Goal: Task Accomplishment & Management: Manage account settings

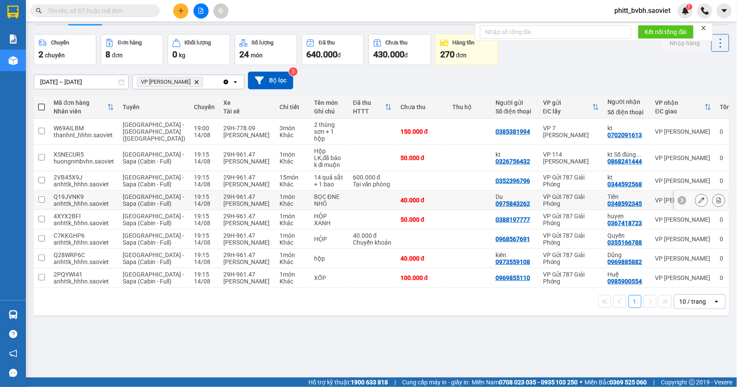
scroll to position [40, 0]
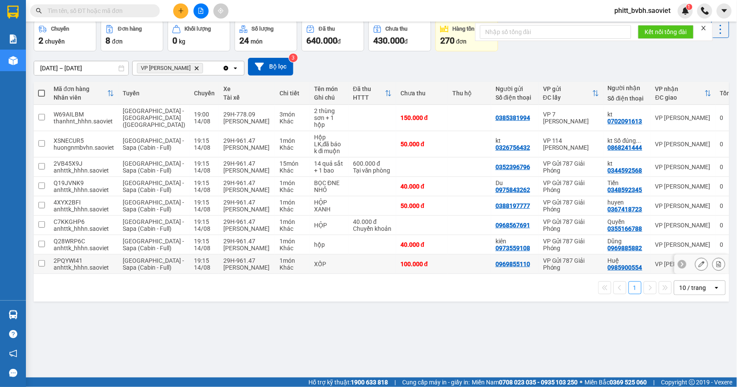
click at [279, 271] on div "Khác" at bounding box center [292, 267] width 26 height 7
checkbox input "true"
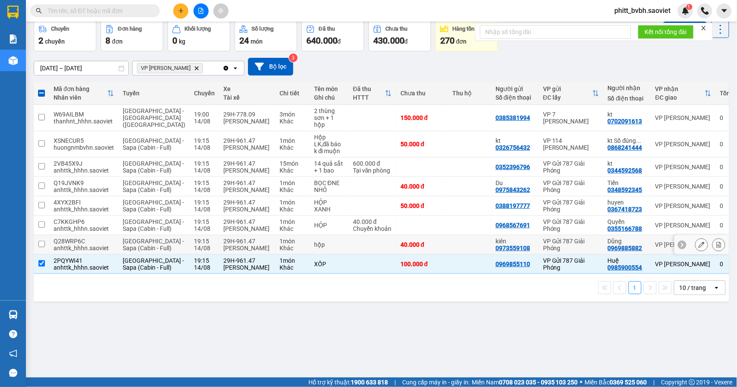
click at [314, 248] on div "hộp" at bounding box center [329, 244] width 30 height 7
checkbox input "true"
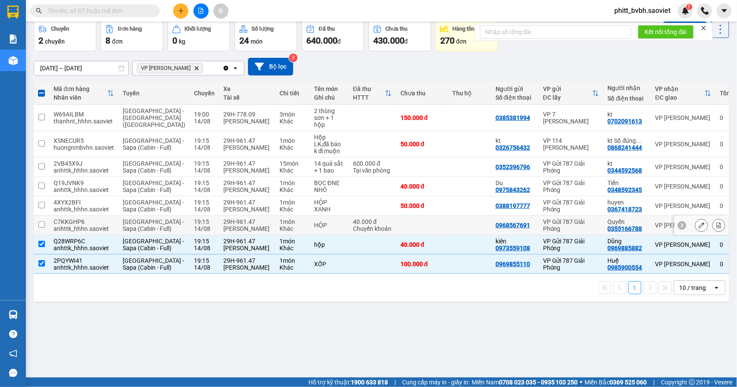
click at [314, 229] on div "HỘP" at bounding box center [329, 225] width 30 height 7
checkbox input "true"
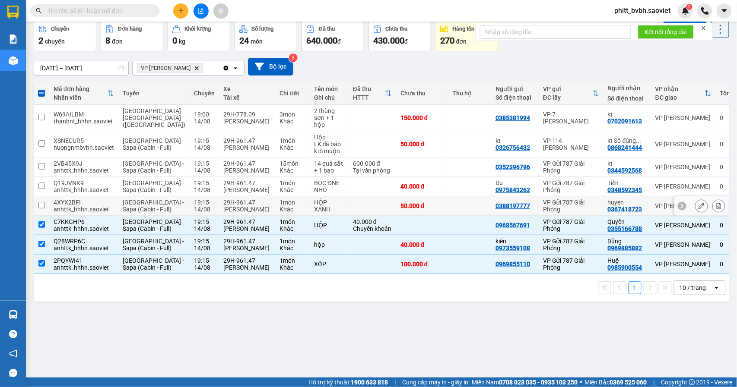
click at [314, 213] on div "HỘP XANH" at bounding box center [329, 206] width 30 height 14
checkbox input "true"
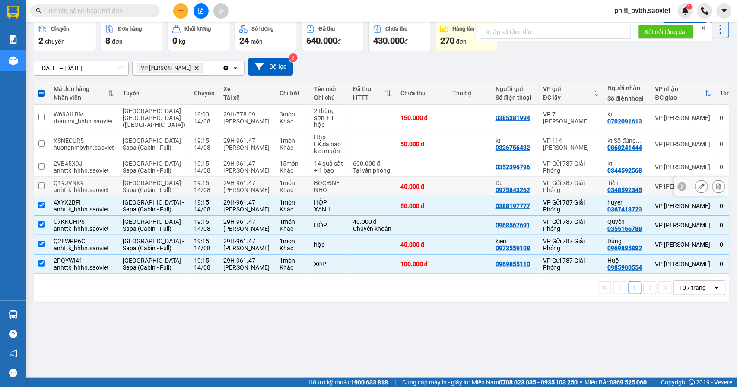
click at [279, 187] on div "1 món" at bounding box center [292, 183] width 26 height 7
checkbox input "true"
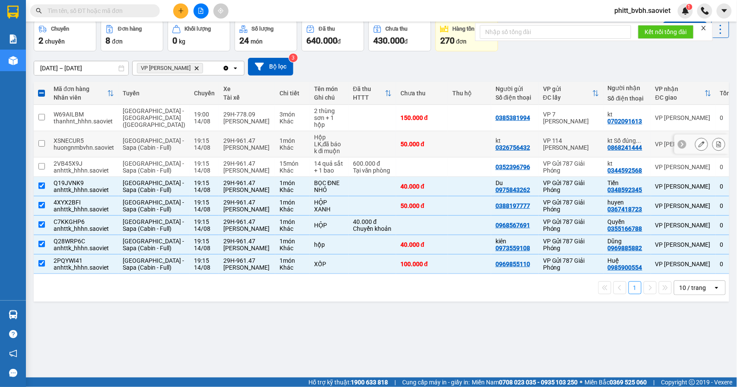
click at [279, 138] on div "1 món" at bounding box center [292, 140] width 26 height 7
checkbox input "true"
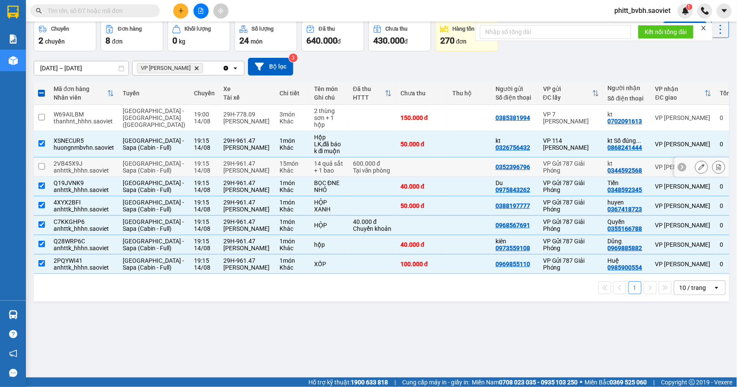
click at [353, 173] on div "Tại văn phòng" at bounding box center [372, 170] width 39 height 7
checkbox input "true"
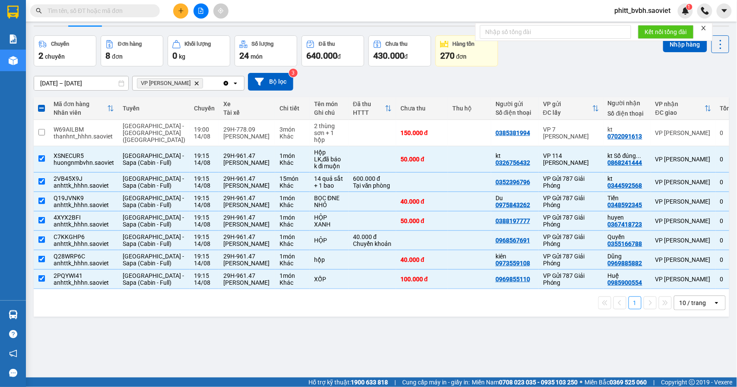
scroll to position [0, 0]
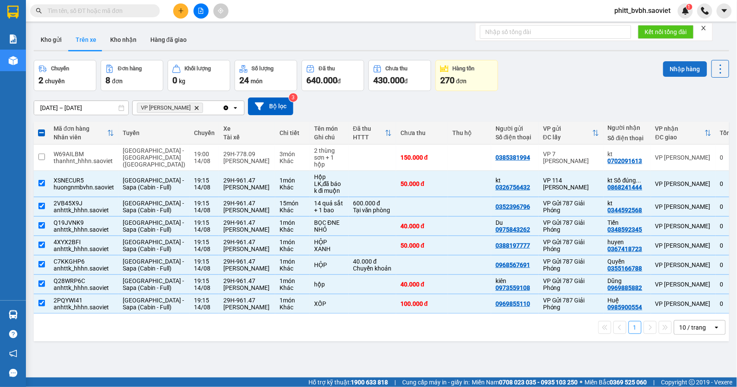
click at [675, 72] on button "Nhập hàng" at bounding box center [685, 69] width 44 height 16
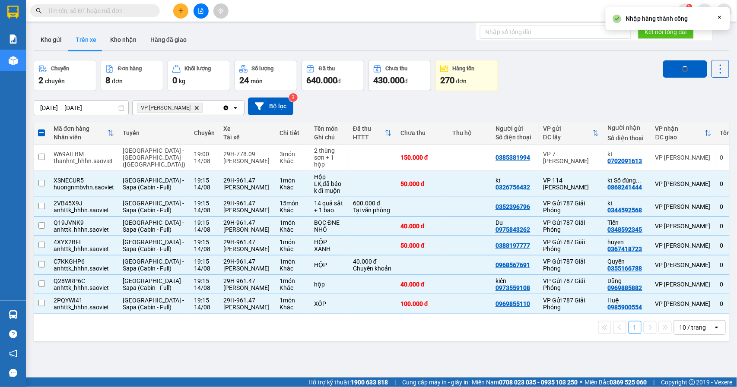
checkbox input "false"
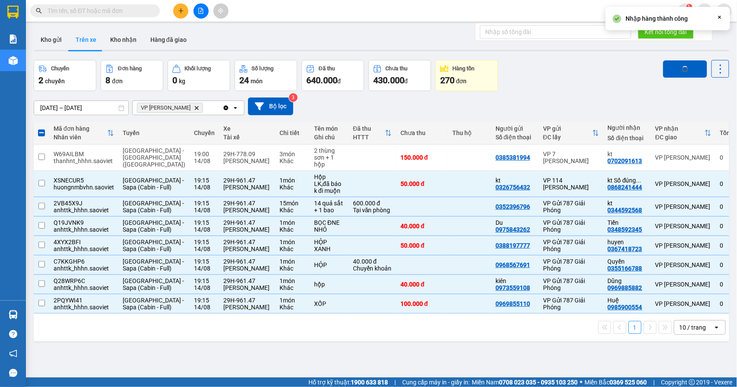
checkbox input "false"
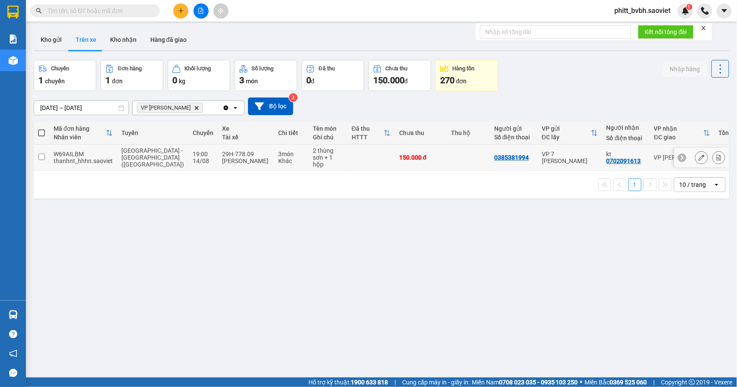
click at [278, 164] on div "Khác" at bounding box center [291, 161] width 26 height 7
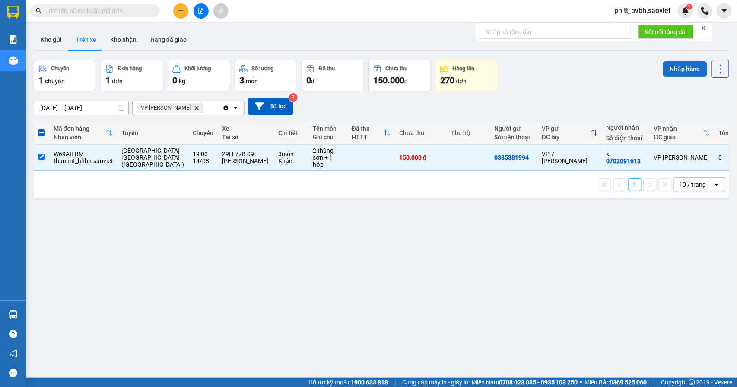
click at [672, 68] on button "Nhập hàng" at bounding box center [685, 69] width 44 height 16
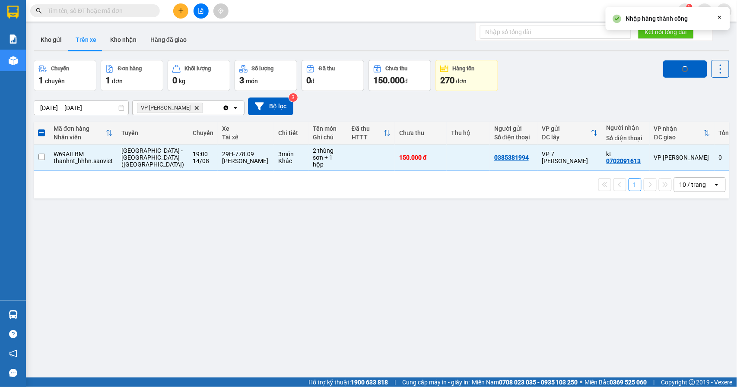
checkbox input "false"
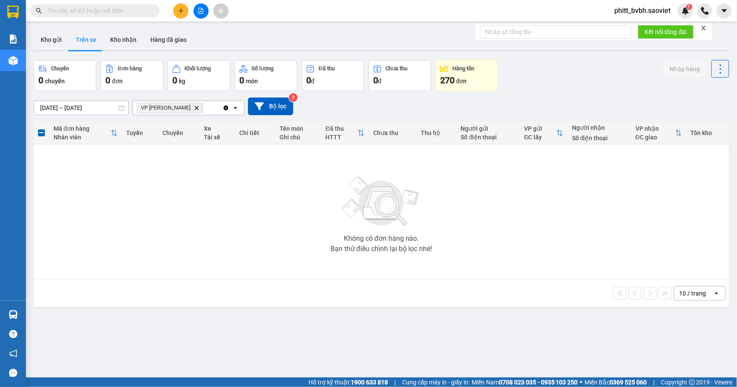
click at [89, 35] on button "Trên xe" at bounding box center [86, 39] width 35 height 21
click at [115, 37] on button "Kho nhận" at bounding box center [123, 39] width 40 height 21
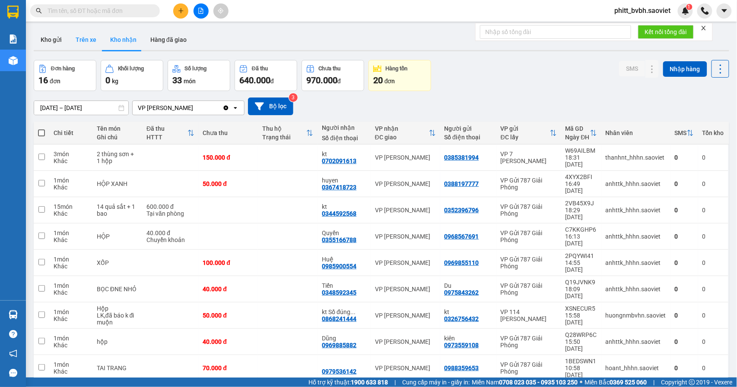
click at [90, 39] on button "Trên xe" at bounding box center [86, 39] width 35 height 21
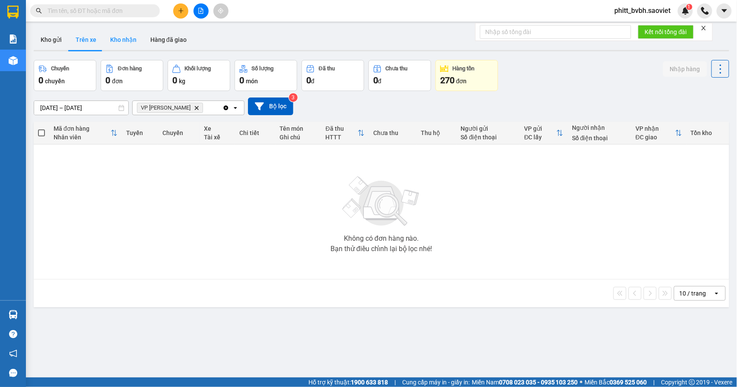
click at [134, 38] on button "Kho nhận" at bounding box center [123, 39] width 40 height 21
type input "[DATE] – [DATE]"
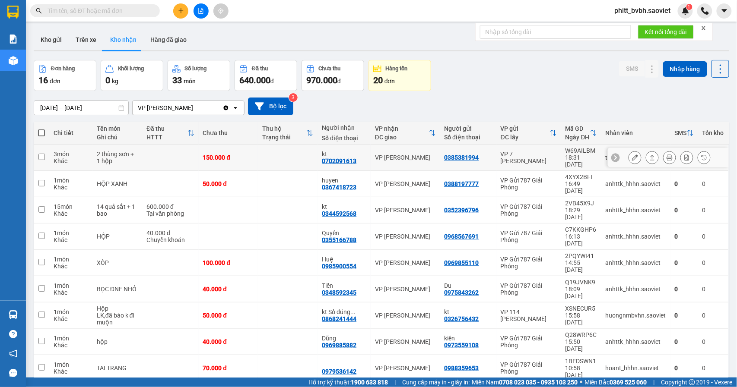
click at [151, 151] on td at bounding box center [170, 158] width 56 height 26
checkbox input "true"
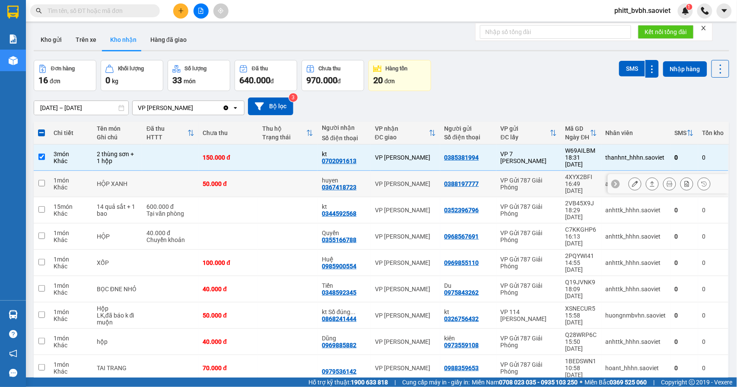
click at [137, 175] on td "HỘP XANH" at bounding box center [117, 184] width 50 height 26
checkbox input "true"
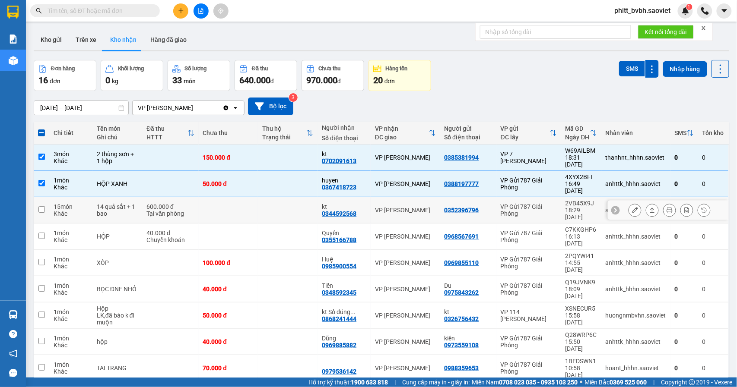
click at [127, 203] on div "14 quả sắt + 1 bao" at bounding box center [117, 210] width 41 height 14
checkbox input "true"
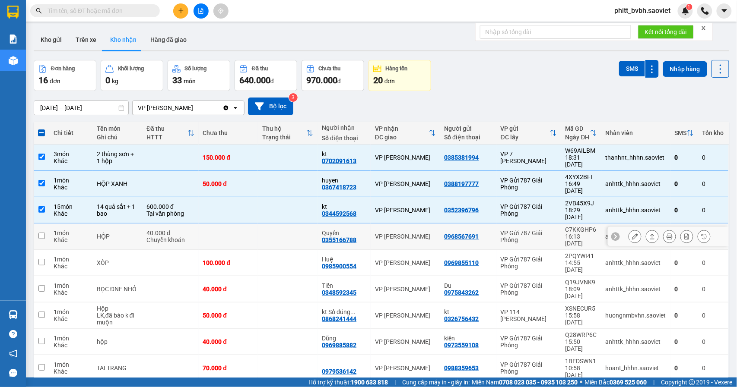
click at [119, 233] on div "HỘP" at bounding box center [117, 236] width 41 height 7
checkbox input "true"
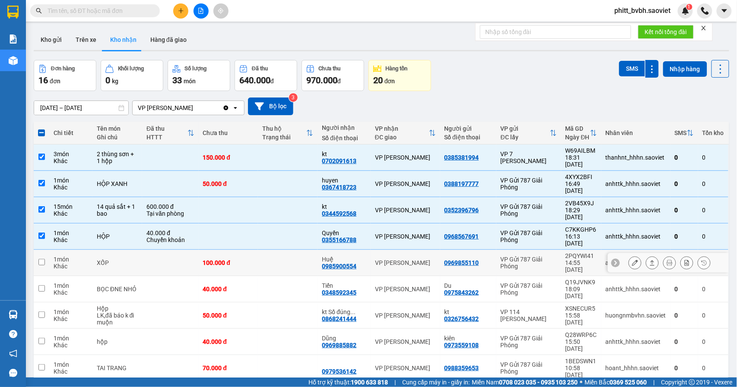
click at [130, 250] on td "XỐP" at bounding box center [117, 263] width 50 height 26
checkbox input "true"
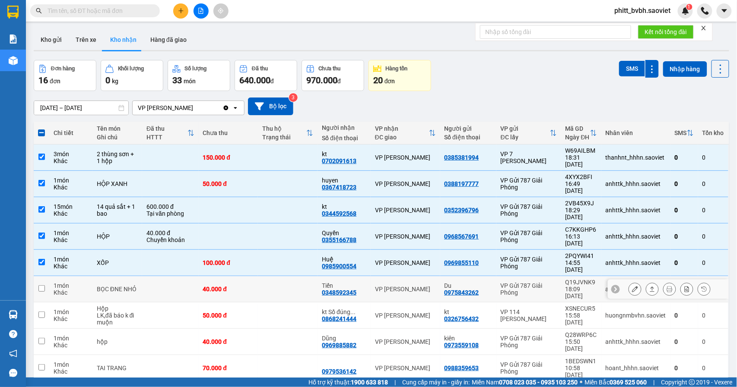
click at [125, 286] on div "BỌC ĐNE NHỎ" at bounding box center [117, 289] width 41 height 7
checkbox input "true"
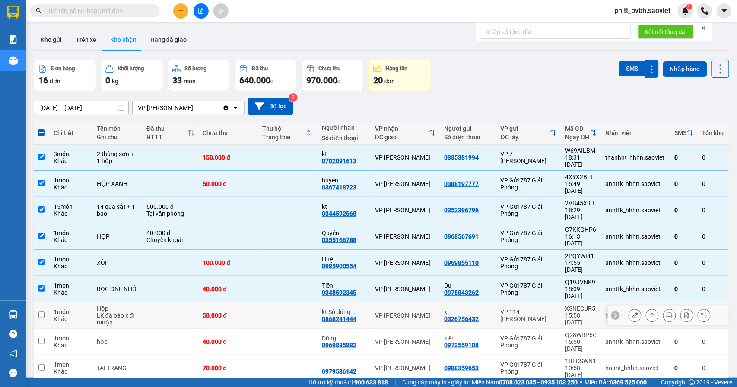
click at [123, 312] on div "LK,đã báo k đi muộn" at bounding box center [117, 319] width 41 height 14
checkbox input "true"
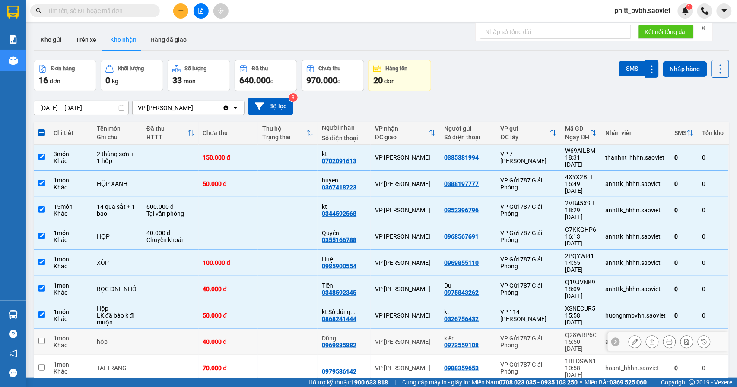
click at [112, 338] on div "hộp" at bounding box center [117, 341] width 41 height 7
checkbox input "true"
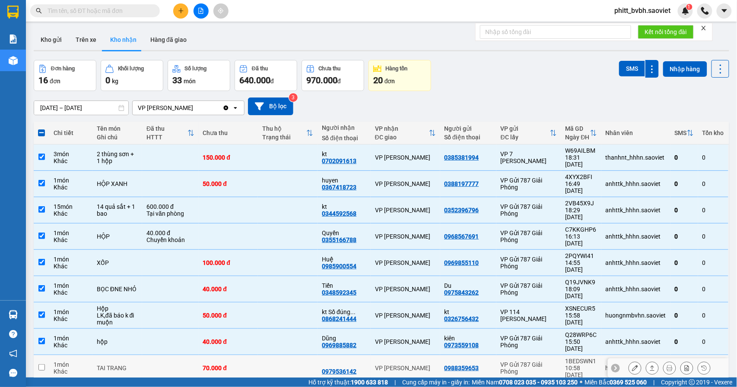
click at [132, 365] on div "TAI TRANG" at bounding box center [117, 368] width 41 height 7
checkbox input "true"
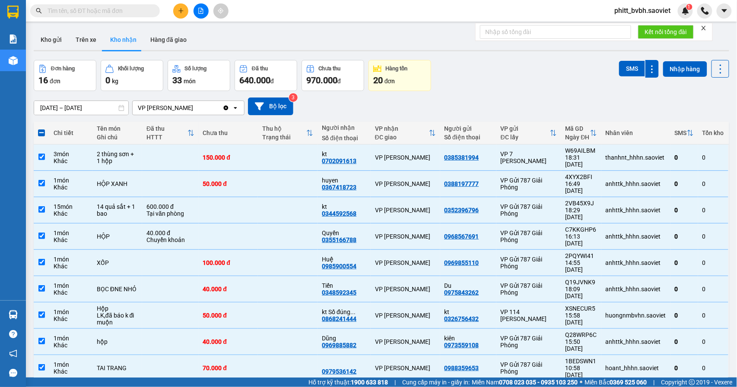
checkbox input "true"
click at [620, 71] on button "SMS" at bounding box center [632, 69] width 26 height 16
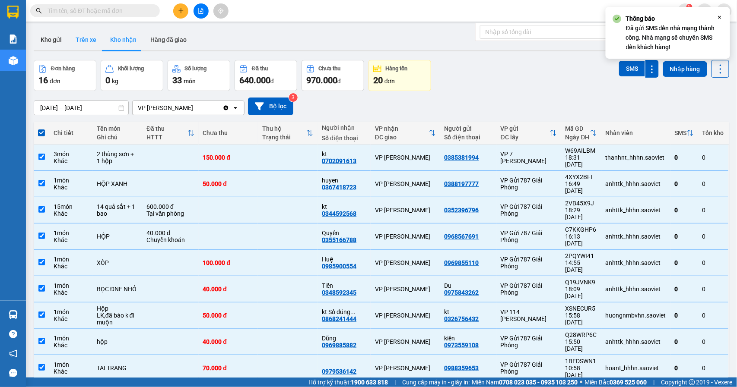
click at [88, 40] on button "Trên xe" at bounding box center [86, 39] width 35 height 21
type input "[DATE] – [DATE]"
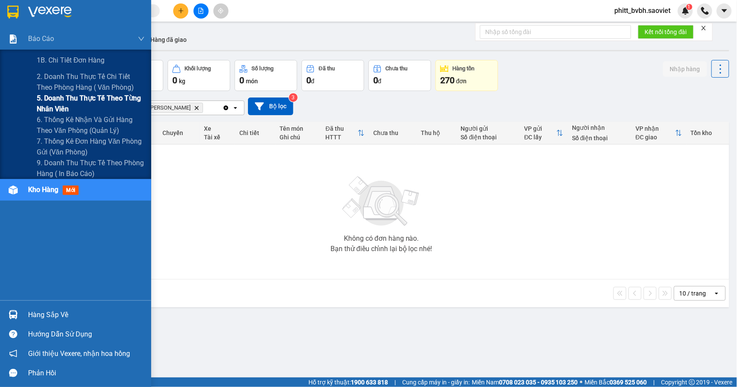
click at [66, 99] on span "5. Doanh thu thực tế theo từng nhân viên" at bounding box center [91, 104] width 108 height 22
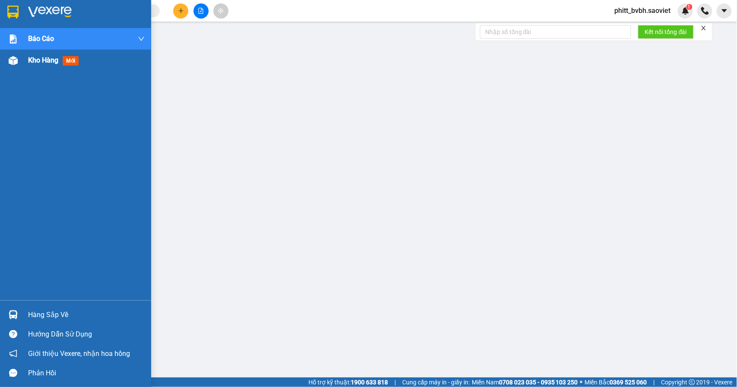
click at [38, 63] on span "Kho hàng" at bounding box center [43, 60] width 30 height 8
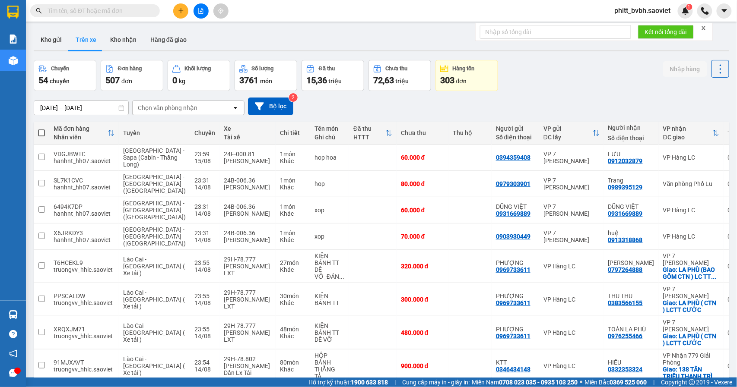
click at [167, 104] on div "Chọn văn phòng nhận" at bounding box center [168, 108] width 60 height 9
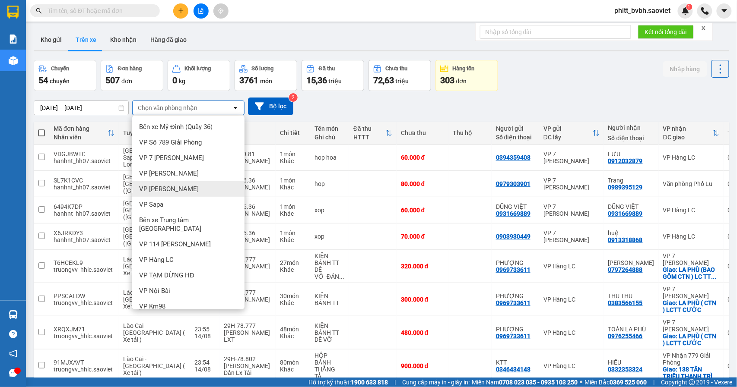
click at [168, 183] on div "VP [PERSON_NAME]" at bounding box center [188, 189] width 112 height 16
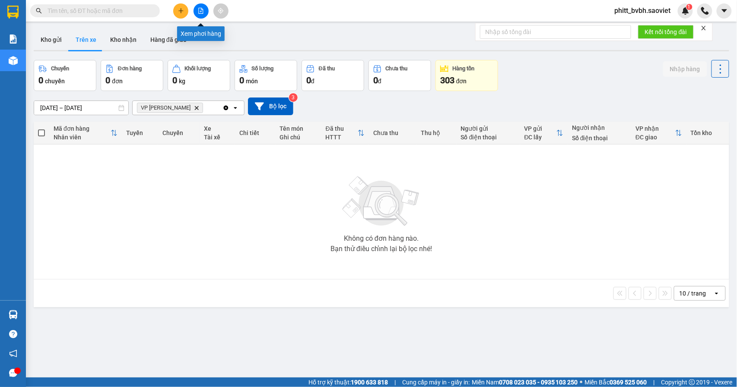
click at [198, 13] on icon "file-add" at bounding box center [201, 11] width 6 height 6
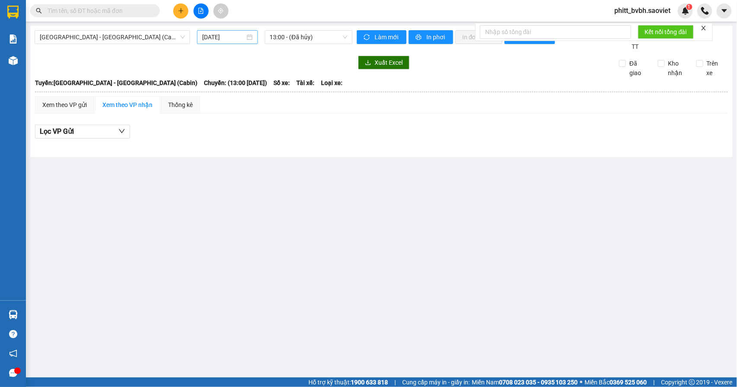
click at [208, 40] on input "15/08/2025" at bounding box center [223, 36] width 43 height 9
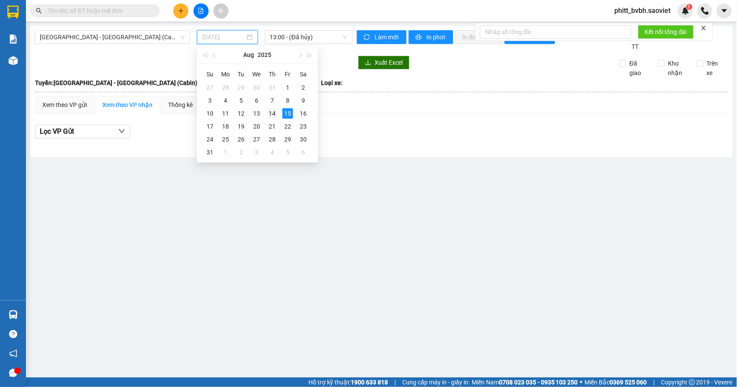
click at [271, 111] on div "14" at bounding box center [272, 113] width 10 height 10
type input "14/08/2025"
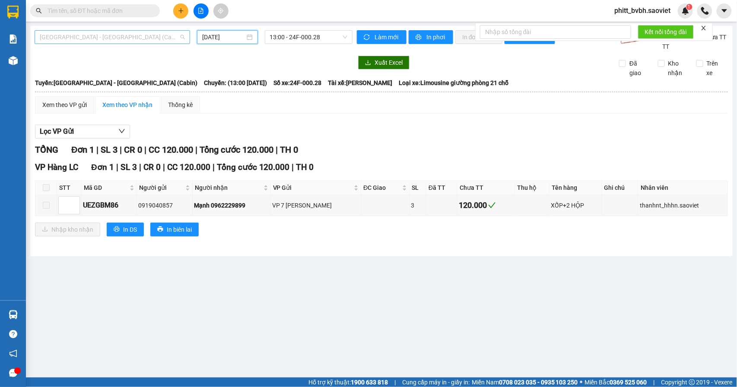
click at [152, 42] on span "Hà Nội - Lào Cai (Cabin)" at bounding box center [112, 37] width 145 height 13
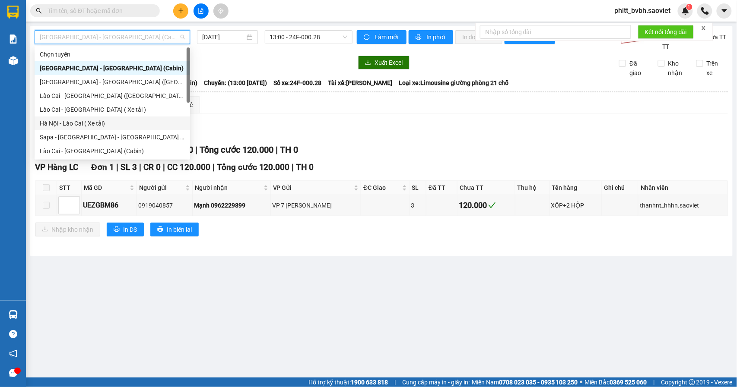
scroll to position [69, 0]
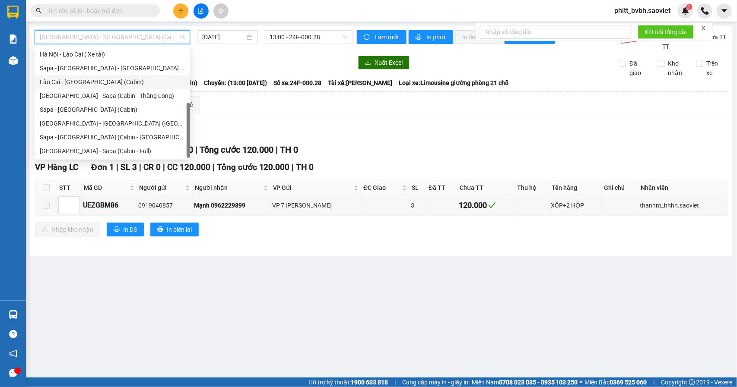
click at [90, 83] on div "Lào Cai - Hà Nội (Cabin)" at bounding box center [112, 81] width 145 height 9
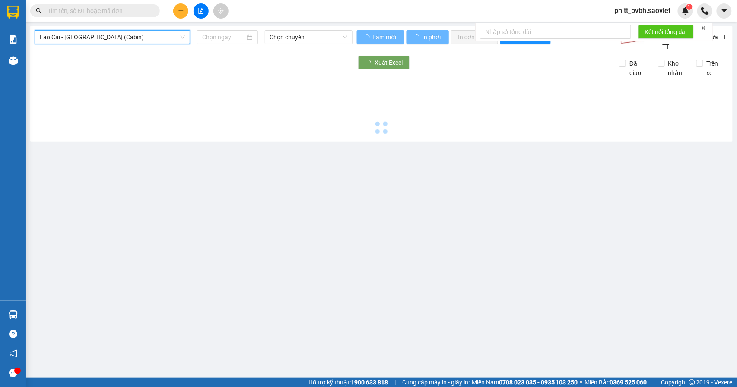
type input "15/08/2025"
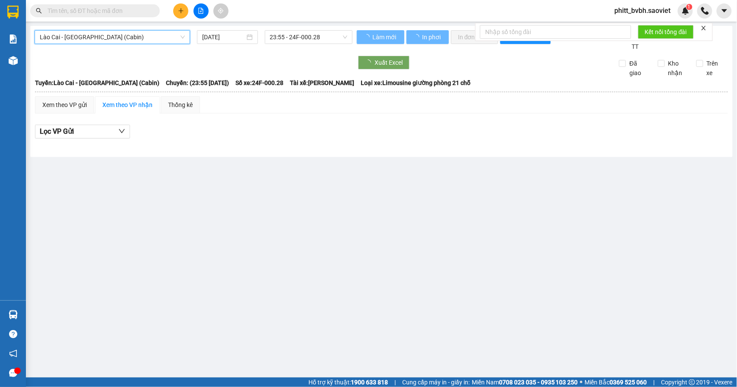
click at [98, 38] on span "Lào Cai - Hà Nội (Cabin)" at bounding box center [112, 37] width 145 height 13
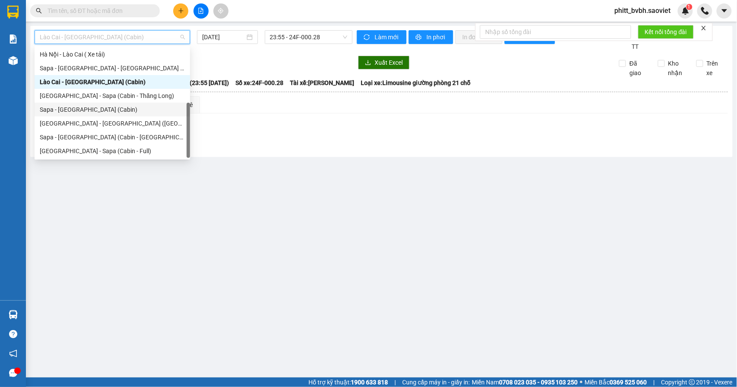
click at [80, 109] on div "Sapa - Hà Nội (Cabin)" at bounding box center [112, 109] width 145 height 9
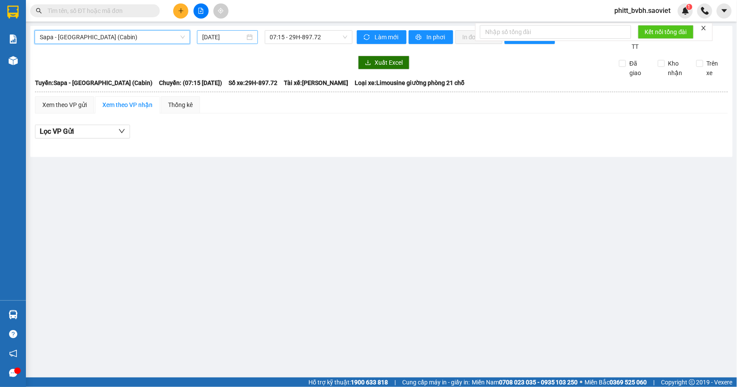
click at [218, 36] on input "15/08/2025" at bounding box center [223, 36] width 43 height 9
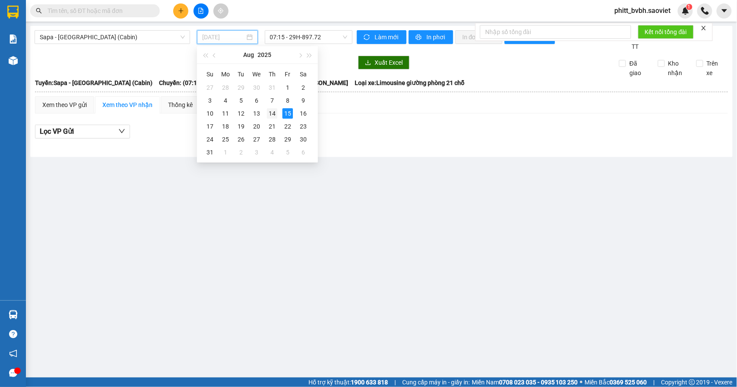
click at [275, 110] on div "14" at bounding box center [272, 113] width 10 height 10
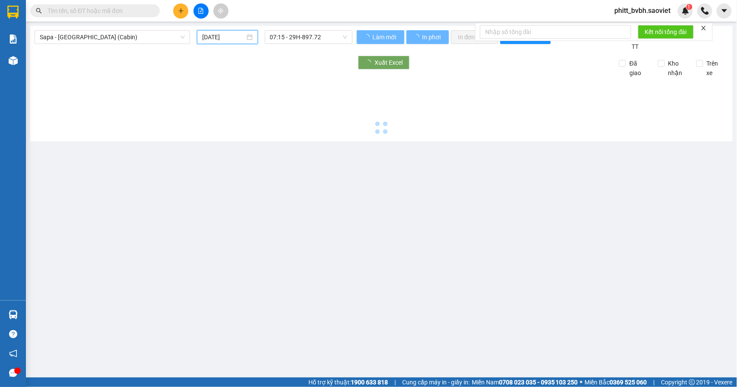
type input "14/08/2025"
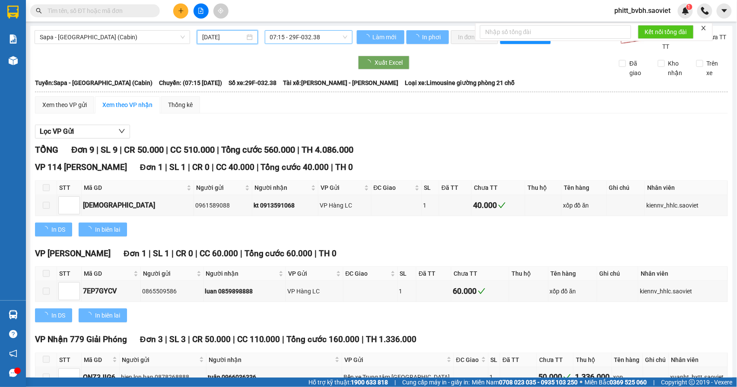
click at [320, 36] on span "07:15 - 29F-032.38" at bounding box center [308, 37] width 77 height 13
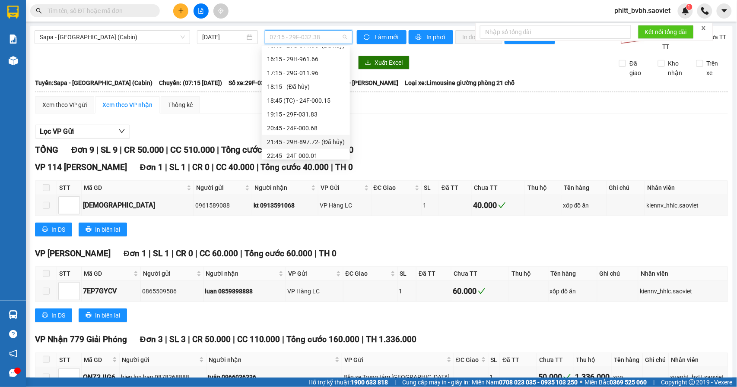
scroll to position [304, 0]
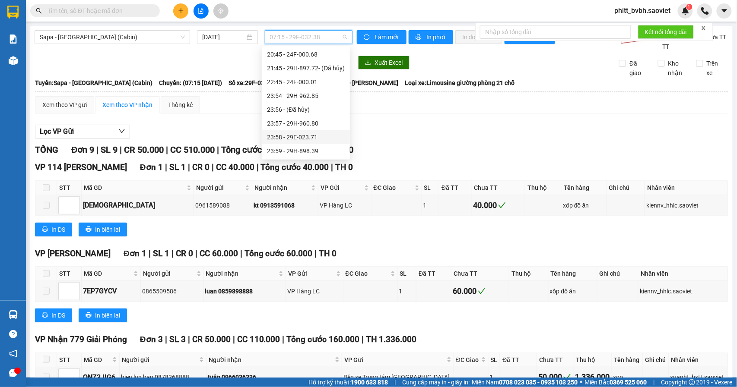
click at [313, 137] on div "23:58 - 29E-023.71" at bounding box center [306, 137] width 78 height 9
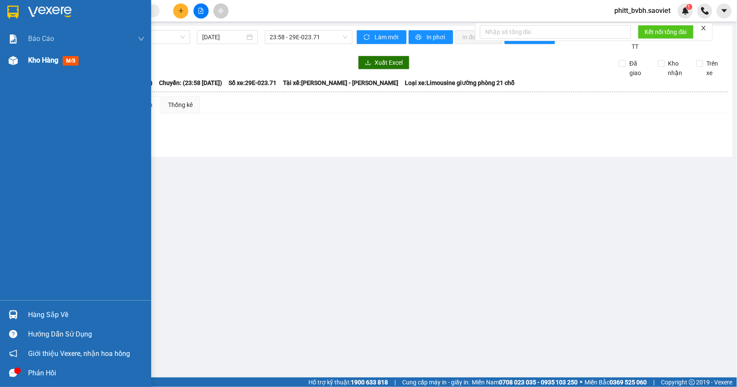
click at [33, 61] on span "Kho hàng" at bounding box center [43, 60] width 30 height 8
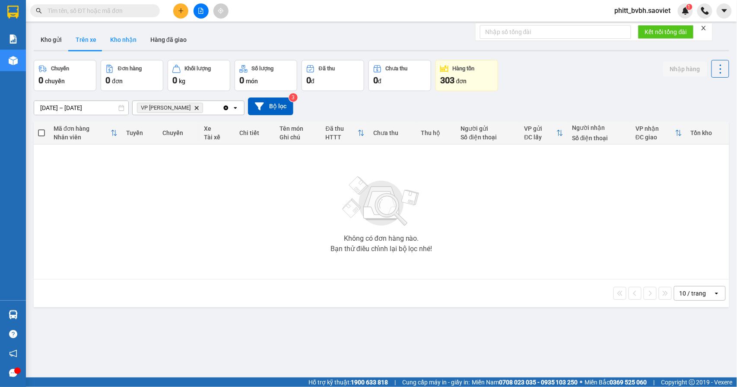
click at [129, 37] on button "Kho nhận" at bounding box center [123, 39] width 40 height 21
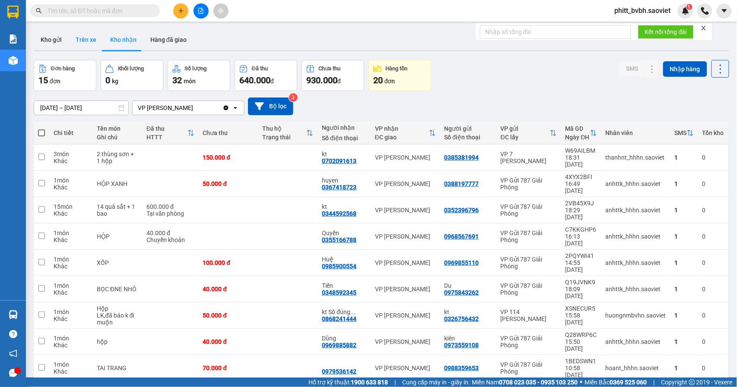
click at [92, 37] on button "Trên xe" at bounding box center [86, 39] width 35 height 21
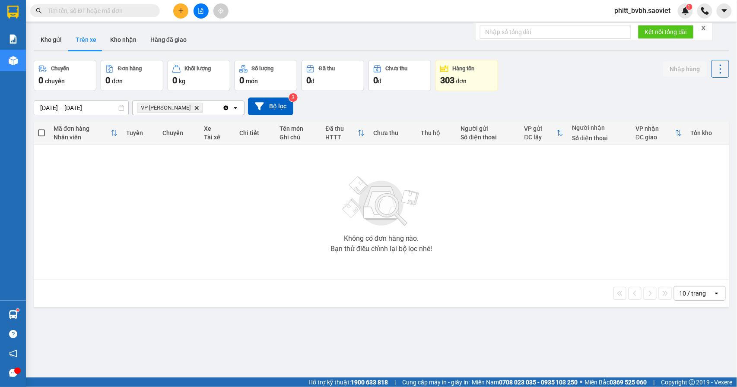
click at [224, 107] on icon "Clear all" at bounding box center [226, 107] width 5 height 5
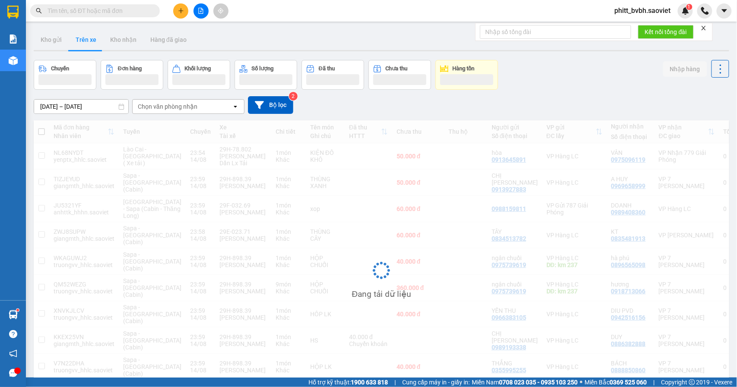
click at [237, 108] on icon "open" at bounding box center [235, 106] width 7 height 7
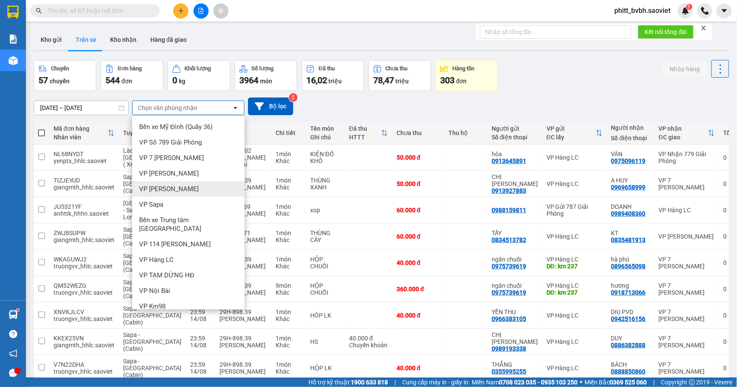
click at [173, 183] on div "VP [PERSON_NAME]" at bounding box center [188, 189] width 112 height 16
